Goal: Information Seeking & Learning: Check status

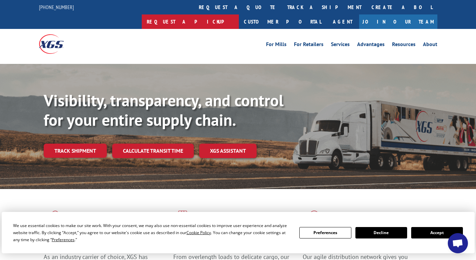
click at [239, 14] on link "Request a pickup" at bounding box center [190, 21] width 97 height 14
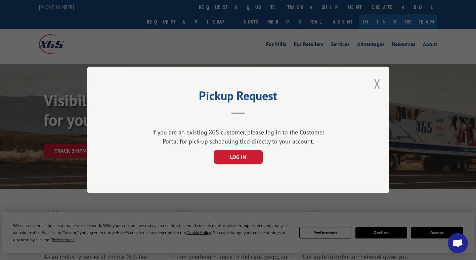
click at [379, 83] on button "Close modal" at bounding box center [377, 84] width 7 height 18
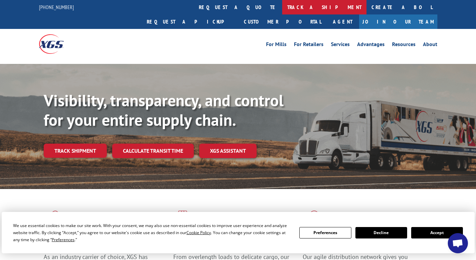
click at [282, 7] on link "track a shipment" at bounding box center [324, 7] width 84 height 14
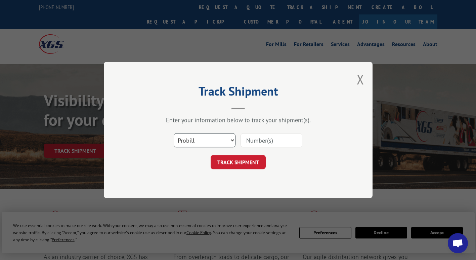
click at [219, 139] on select "Select category... Probill BOL PO" at bounding box center [205, 140] width 62 height 14
select select "bol"
click at [174, 133] on select "Select category... Probill BOL PO" at bounding box center [205, 140] width 62 height 14
click at [263, 143] on input at bounding box center [272, 140] width 62 height 14
paste input "2875388"
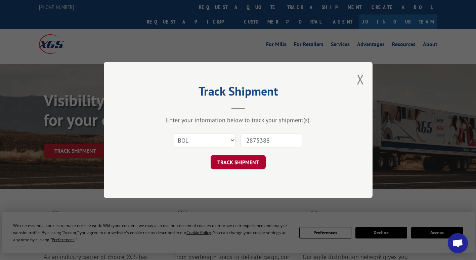
type input "2875388"
click at [229, 159] on button "TRACK SHIPMENT" at bounding box center [238, 162] width 55 height 14
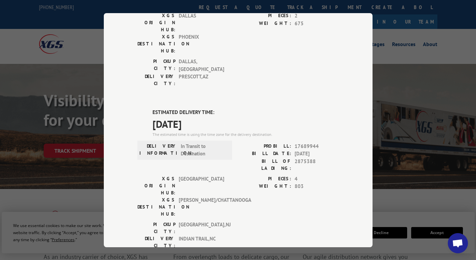
scroll to position [108, 0]
click at [418, 70] on div "Track Shipment DELIVERED DELIVERY INFORMATION: [DATE] 06:56 pm Moe PROBILL: 173…" at bounding box center [238, 130] width 476 height 260
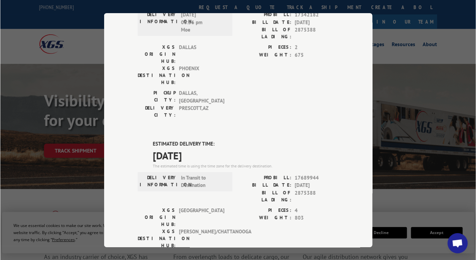
scroll to position [0, 0]
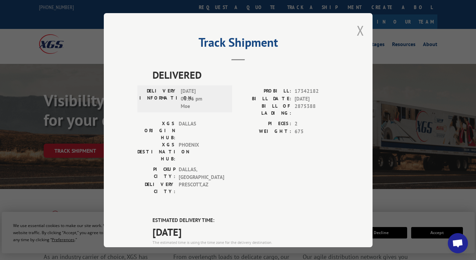
click at [357, 28] on button "Close modal" at bounding box center [360, 31] width 7 height 18
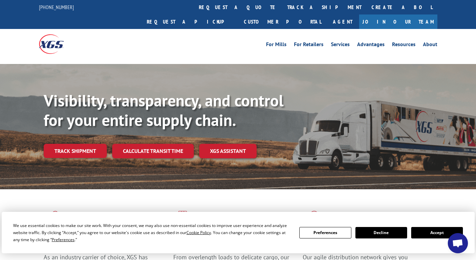
click at [282, 8] on link "track a shipment" at bounding box center [324, 7] width 84 height 14
click at [0, 0] on div "Track Shipment DELIVERED DELIVERY INFORMATION: [DATE] 06:56 pm Moe PROBILL: 173…" at bounding box center [0, 0] width 0 height 0
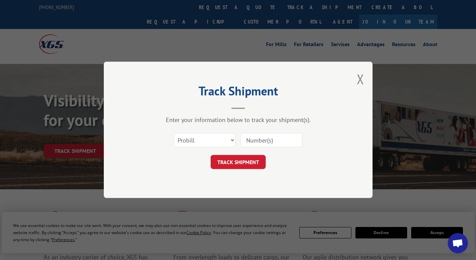
click at [207, 7] on div "Track Shipment Enter your information below to track your shipment(s). Select c…" at bounding box center [238, 130] width 476 height 260
click at [443, 231] on div "Track Shipment Enter your information below to track your shipment(s). Select c…" at bounding box center [238, 130] width 476 height 260
click at [207, 91] on h2 "Track Shipment" at bounding box center [238, 92] width 202 height 13
click at [225, 143] on select "Select category... Probill BOL PO" at bounding box center [205, 140] width 62 height 14
select select "bol"
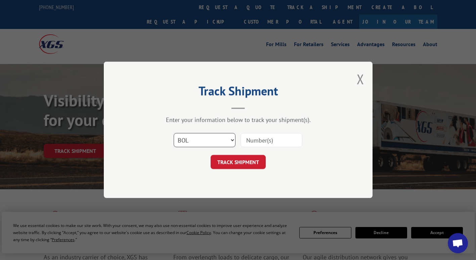
click at [174, 133] on select "Select category... Probill BOL PO" at bounding box center [205, 140] width 62 height 14
click at [256, 141] on input at bounding box center [272, 140] width 62 height 14
paste input "2875215"
type input "2875215"
click at [234, 163] on button "TRACK SHIPMENT" at bounding box center [238, 162] width 55 height 14
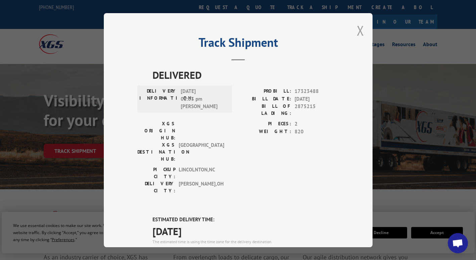
click at [358, 31] on button "Close modal" at bounding box center [360, 31] width 7 height 18
